Goal: Communication & Community: Answer question/provide support

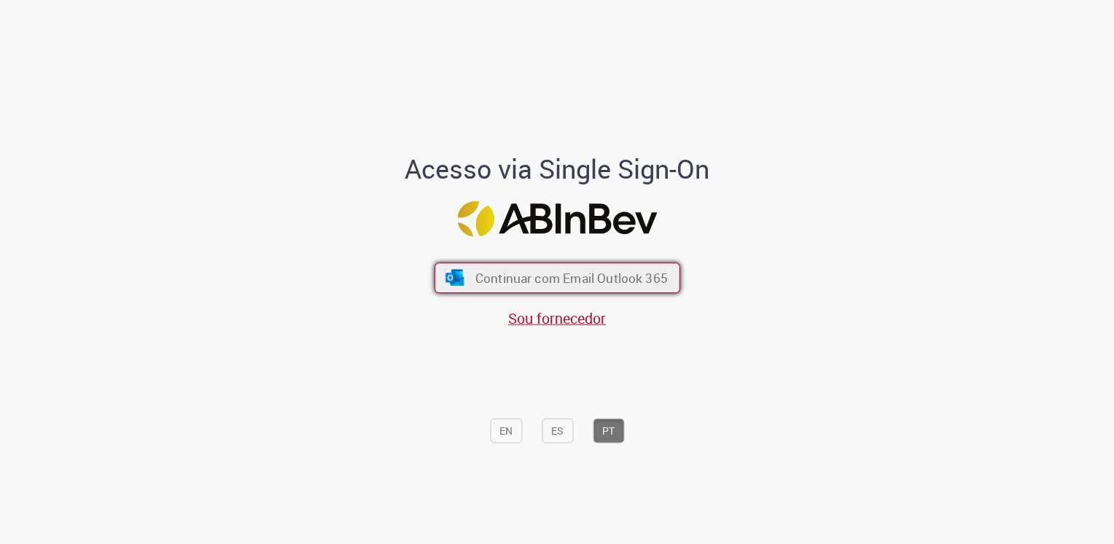
click at [558, 276] on span "Continuar com Email Outlook 365" at bounding box center [571, 277] width 192 height 17
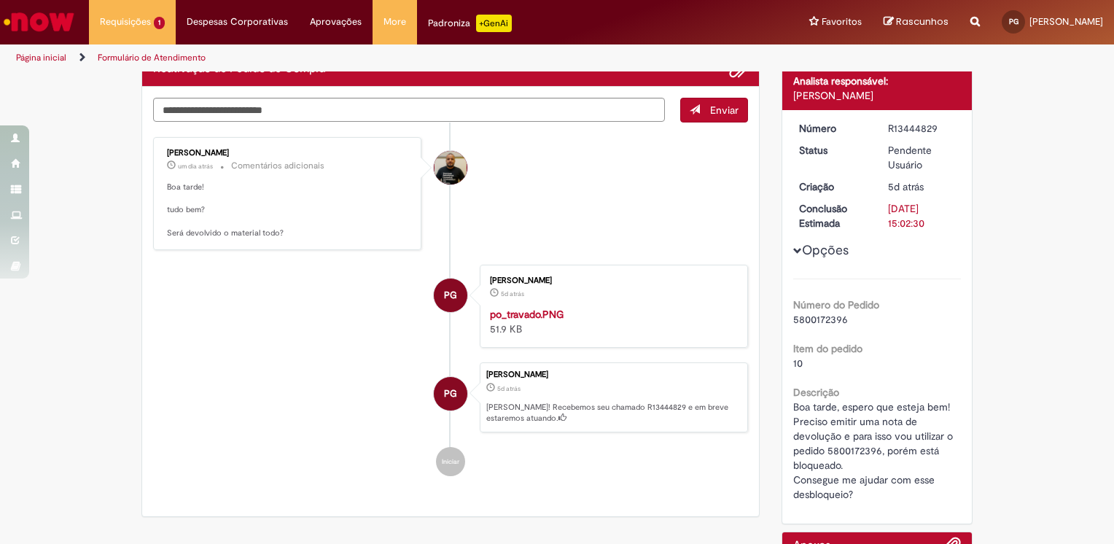
scroll to position [146, 0]
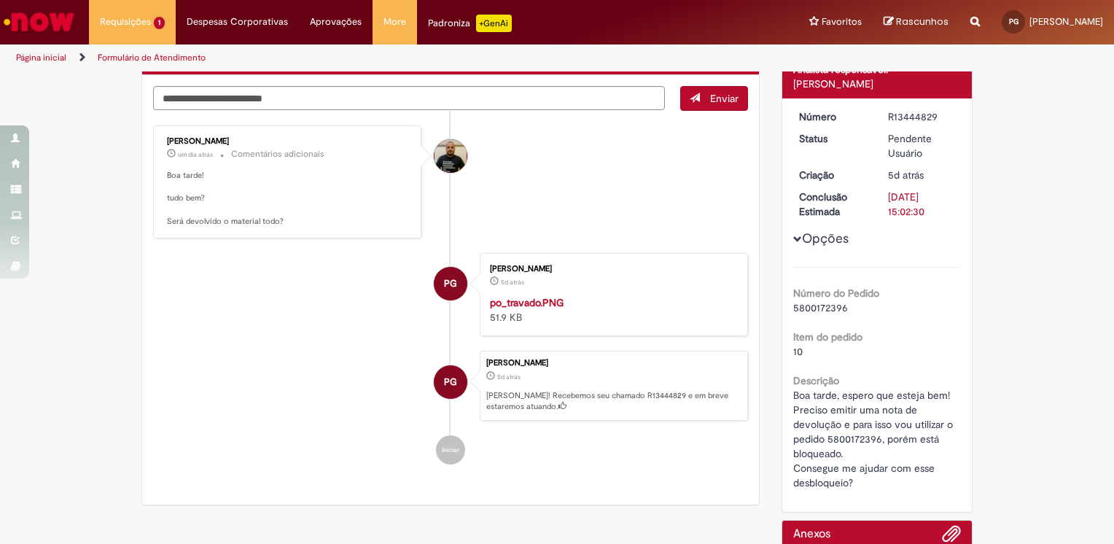
click at [333, 311] on li "PG [PERSON_NAME] 5d atrás 5 dias atrás po_travado.PNG 51.9 KB" at bounding box center [450, 294] width 595 height 83
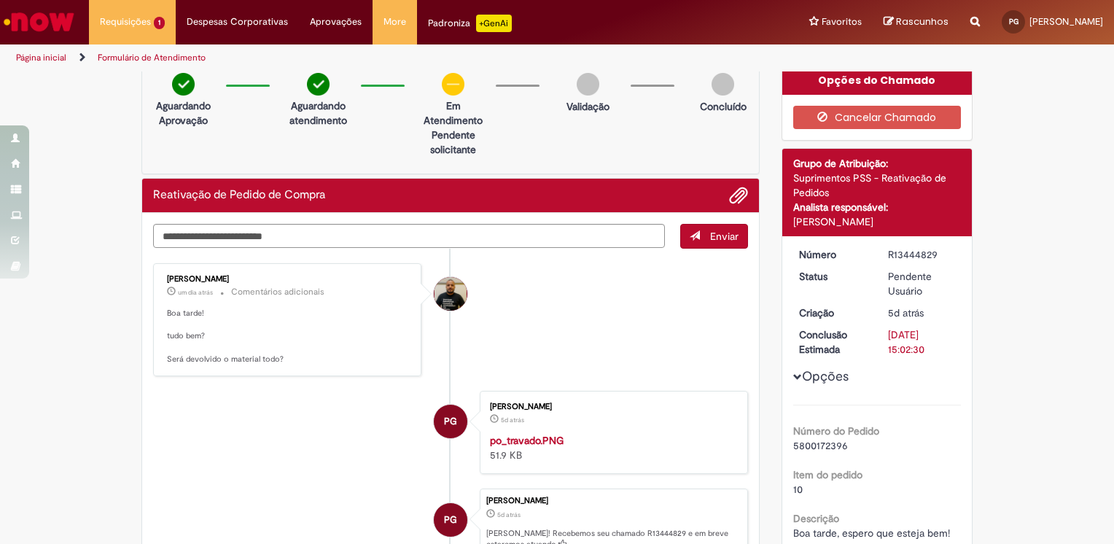
scroll to position [0, 0]
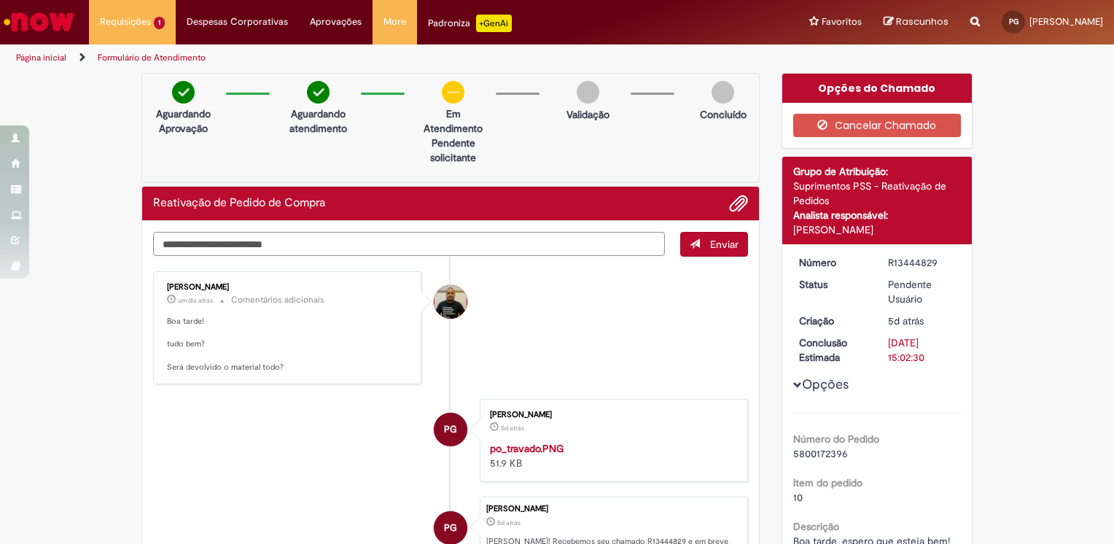
click at [253, 245] on textarea "Digite sua mensagem aqui..." at bounding box center [409, 244] width 512 height 25
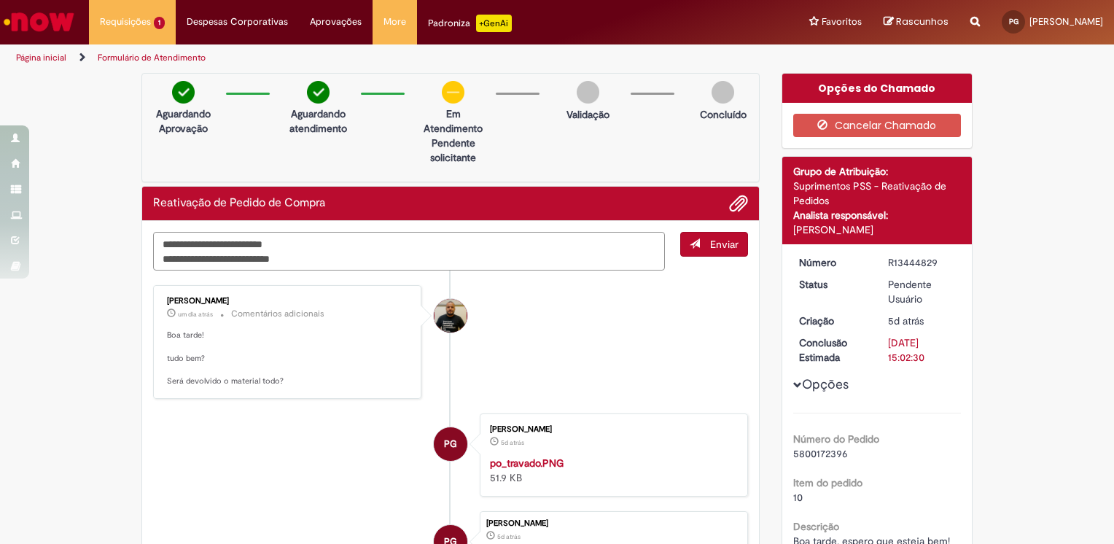
paste textarea "*******"
type textarea "**********"
click at [710, 246] on span "Enviar" at bounding box center [724, 244] width 28 height 13
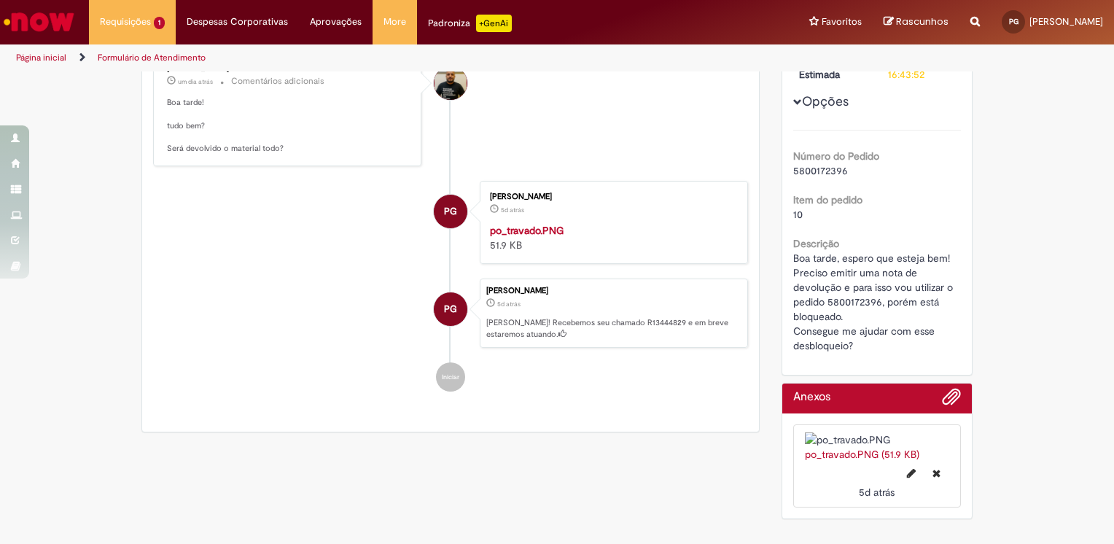
scroll to position [292, 0]
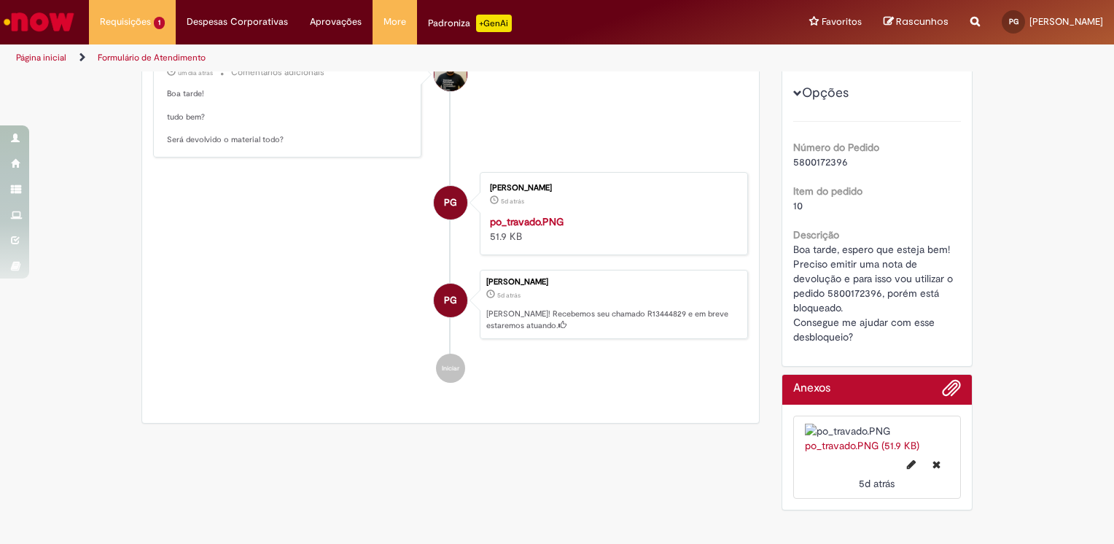
click at [361, 230] on li "PG [PERSON_NAME] 5d atrás 5 dias atrás po_travado.PNG 51.9 KB" at bounding box center [450, 213] width 595 height 83
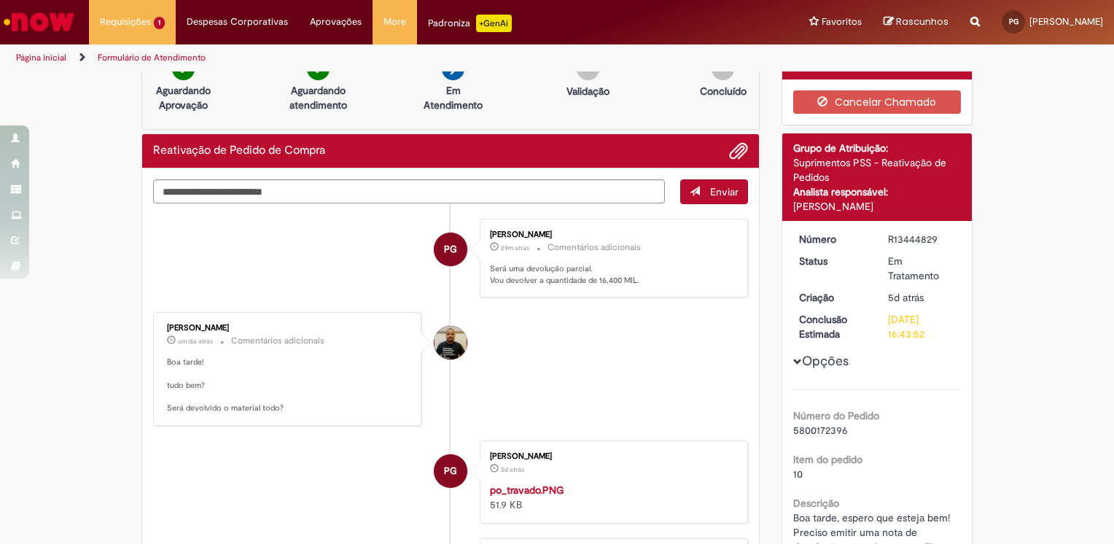
scroll to position [0, 0]
